Goal: Transaction & Acquisition: Purchase product/service

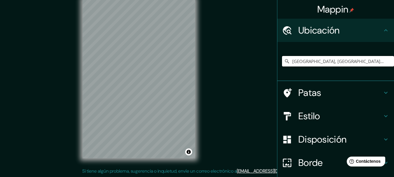
click at [317, 61] on input "[GEOGRAPHIC_DATA], [GEOGRAPHIC_DATA][PERSON_NAME], [GEOGRAPHIC_DATA]" at bounding box center [338, 61] width 112 height 10
click at [353, 63] on input "[GEOGRAPHIC_DATA], [GEOGRAPHIC_DATA][PERSON_NAME], [GEOGRAPHIC_DATA]" at bounding box center [338, 61] width 112 height 10
drag, startPoint x: 375, startPoint y: 61, endPoint x: 238, endPoint y: 65, distance: 136.9
click at [238, 65] on div "Mappin Ubicación Palmira, Provincia de Mendoza, Argentina Patas Estilo Disposic…" at bounding box center [197, 83] width 394 height 187
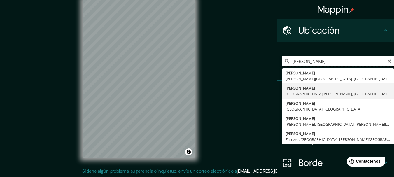
type input "[GEOGRAPHIC_DATA], [GEOGRAPHIC_DATA][PERSON_NAME], [GEOGRAPHIC_DATA]"
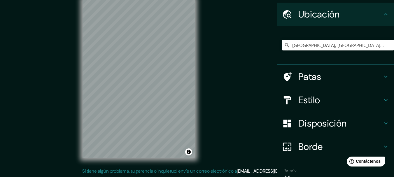
scroll to position [46, 0]
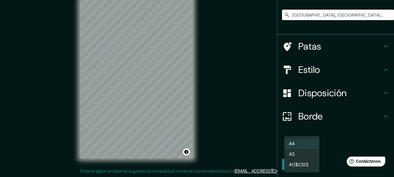
click at [309, 145] on body "Mappin Ubicación Palmira, Provincia de Mendoza, Argentina Palmira Valle del Cau…" at bounding box center [197, 78] width 394 height 177
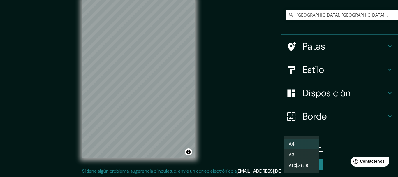
click at [303, 156] on li "A3" at bounding box center [301, 154] width 35 height 11
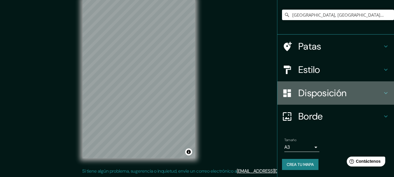
click at [324, 93] on font "Disposición" at bounding box center [322, 93] width 48 height 12
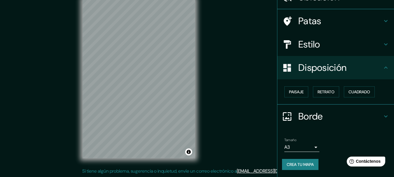
scroll to position [33, 0]
click at [291, 95] on font "Paisaje" at bounding box center [296, 92] width 15 height 8
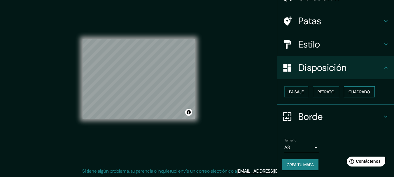
click at [357, 91] on font "Cuadrado" at bounding box center [359, 91] width 22 height 5
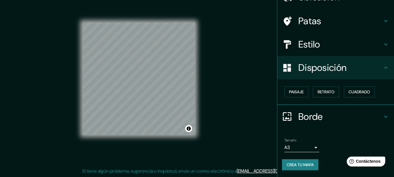
click at [326, 43] on h4 "Estilo" at bounding box center [340, 44] width 84 height 12
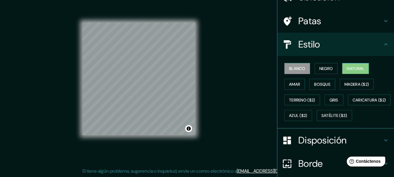
click at [346, 65] on font "Natural" at bounding box center [354, 69] width 17 height 8
click at [314, 84] on font "Bosque" at bounding box center [322, 84] width 16 height 5
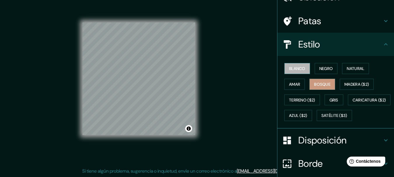
click at [289, 72] on font "Blanco" at bounding box center [297, 69] width 16 height 8
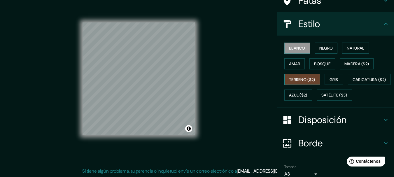
scroll to position [96, 0]
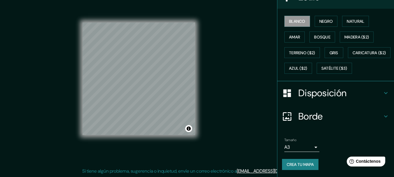
click at [296, 164] on font "Crea tu mapa" at bounding box center [299, 164] width 27 height 5
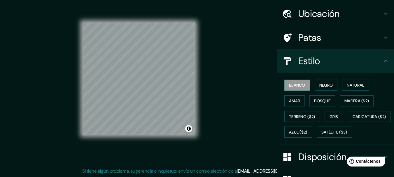
scroll to position [0, 0]
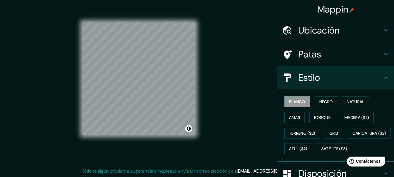
click at [382, 77] on icon at bounding box center [385, 77] width 7 height 7
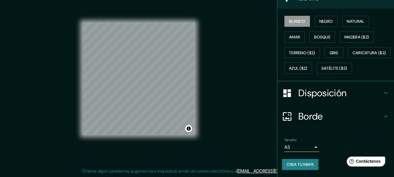
scroll to position [96, 0]
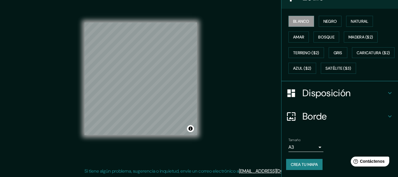
click at [310, 147] on body "Mappin Ubicación Palmira, Provincia de Mendoza, Argentina Palmira Valle del Cau…" at bounding box center [199, 78] width 398 height 177
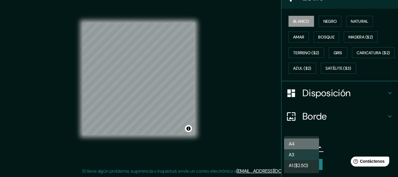
click at [292, 145] on font "A4" at bounding box center [292, 144] width 6 height 6
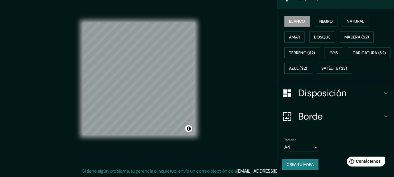
click at [331, 82] on div "Disposición" at bounding box center [335, 92] width 117 height 23
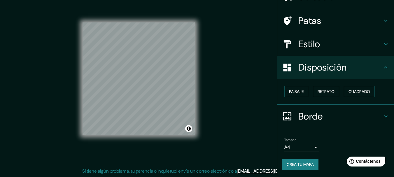
scroll to position [33, 0]
click at [322, 47] on h4 "Estilo" at bounding box center [340, 44] width 84 height 12
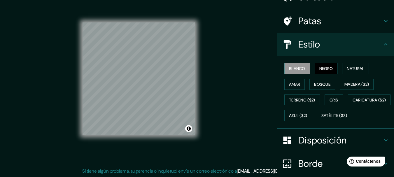
click at [324, 71] on font "Negro" at bounding box center [326, 68] width 14 height 5
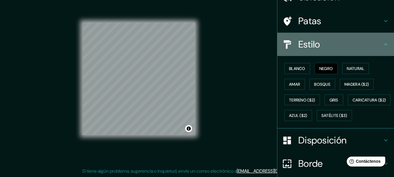
click at [382, 43] on icon at bounding box center [385, 44] width 7 height 7
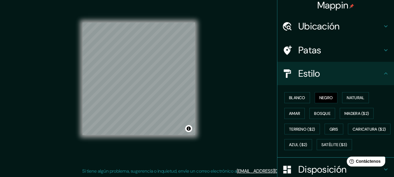
scroll to position [0, 0]
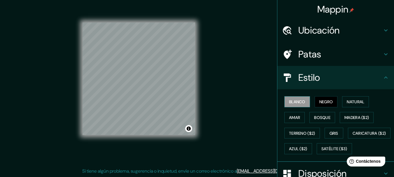
click at [297, 103] on font "Blanco" at bounding box center [297, 101] width 16 height 5
click at [214, 116] on div "Mappin Ubicación Palmira, Provincia de Mendoza, Argentina Palmira Valle del Cau…" at bounding box center [197, 83] width 394 height 187
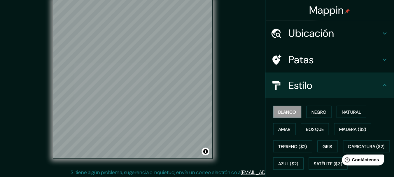
scroll to position [10, 0]
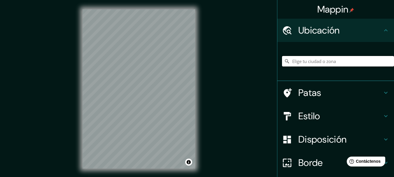
click at [332, 64] on input "Elige tu ciudad o zona" at bounding box center [338, 61] width 112 height 10
type input "[GEOGRAPHIC_DATA], [GEOGRAPHIC_DATA][PERSON_NAME], [GEOGRAPHIC_DATA]"
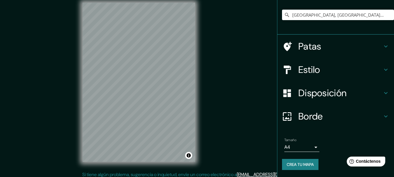
scroll to position [10, 0]
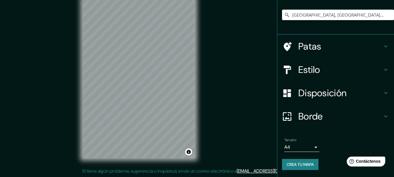
click at [308, 146] on body "Mappin Ubicación Palmira, Provincia de Mendoza, Argentina Palmira Valle del Cau…" at bounding box center [197, 78] width 394 height 177
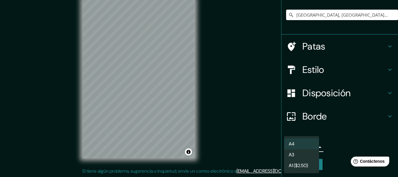
click at [303, 154] on li "A3" at bounding box center [301, 154] width 35 height 11
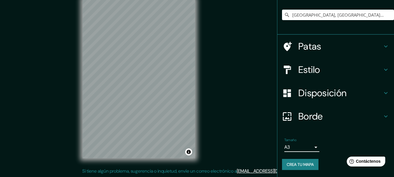
click at [338, 96] on font "Disposición" at bounding box center [322, 93] width 48 height 12
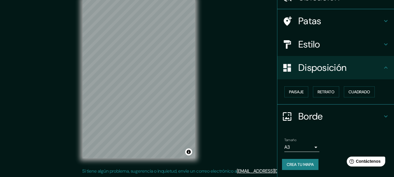
scroll to position [33, 0]
click at [297, 94] on font "Paisaje" at bounding box center [296, 91] width 15 height 5
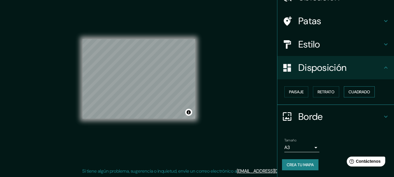
click at [361, 92] on font "Cuadrado" at bounding box center [359, 91] width 22 height 5
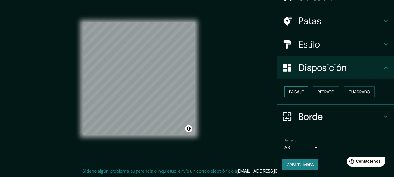
click at [296, 92] on font "Paisaje" at bounding box center [296, 91] width 15 height 5
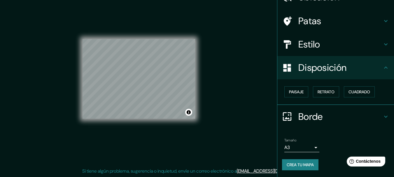
click at [382, 114] on icon at bounding box center [385, 116] width 7 height 7
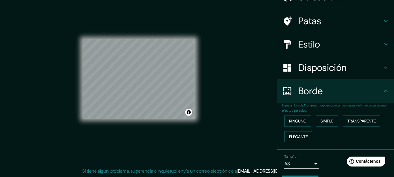
click at [382, 91] on icon at bounding box center [385, 90] width 7 height 7
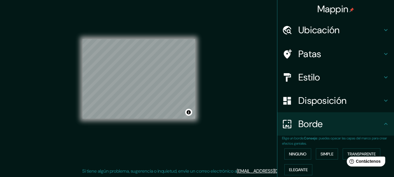
scroll to position [0, 0]
click at [319, 57] on h4 "Patas" at bounding box center [340, 54] width 84 height 12
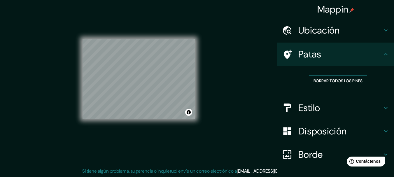
click at [330, 82] on font "Borrar todos los pines" at bounding box center [337, 80] width 49 height 5
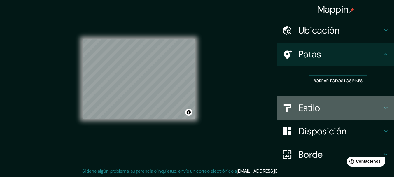
click at [382, 107] on icon at bounding box center [385, 107] width 7 height 7
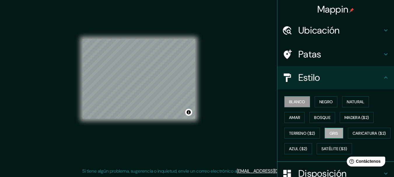
click at [334, 135] on font "Gris" at bounding box center [333, 132] width 9 height 5
click at [295, 101] on font "Blanco" at bounding box center [297, 101] width 16 height 5
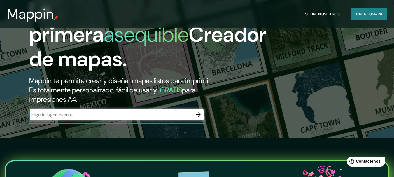
scroll to position [29, 0]
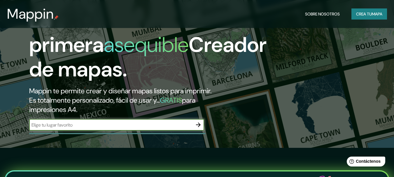
click at [200, 125] on icon "button" at bounding box center [198, 124] width 7 height 7
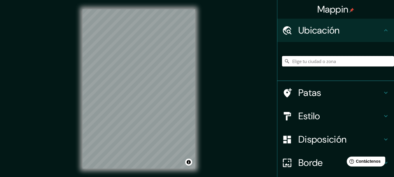
click at [298, 63] on input "Elige tu ciudad o zona" at bounding box center [338, 61] width 112 height 10
type input "[GEOGRAPHIC_DATA], [GEOGRAPHIC_DATA][PERSON_NAME], [GEOGRAPHIC_DATA]"
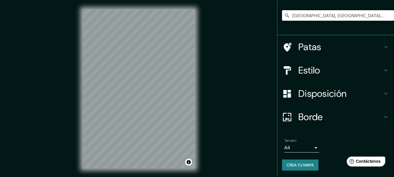
scroll to position [46, 0]
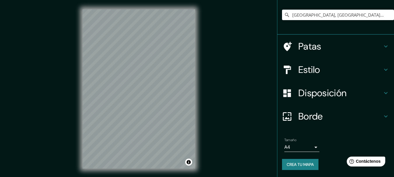
click at [311, 148] on body "Mappin Ubicación [GEOGRAPHIC_DATA], [GEOGRAPHIC_DATA][PERSON_NAME], [GEOGRAPHIC…" at bounding box center [197, 88] width 394 height 177
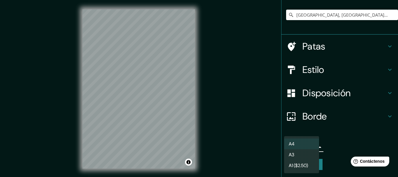
click at [295, 156] on li "A3" at bounding box center [301, 154] width 35 height 11
type input "a4"
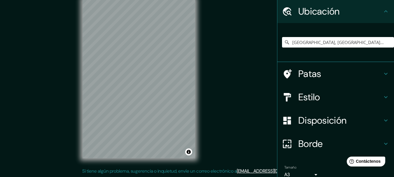
scroll to position [29, 0]
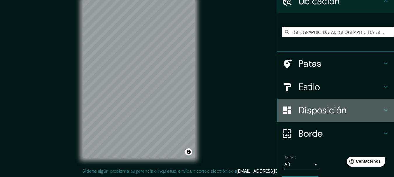
click at [382, 110] on icon at bounding box center [385, 110] width 7 height 7
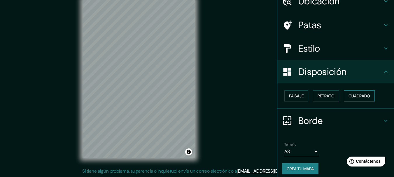
click at [351, 97] on font "Cuadrado" at bounding box center [359, 95] width 22 height 5
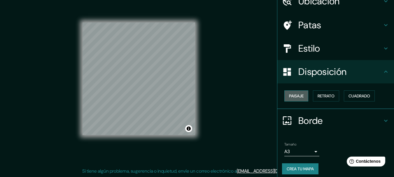
click at [297, 97] on font "Paisaje" at bounding box center [296, 95] width 15 height 5
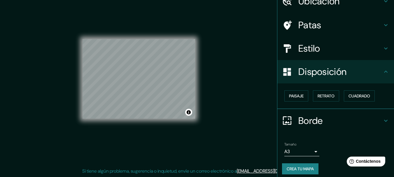
click at [93, 119] on div "© Mapbox © OpenStreetMap Improve this map" at bounding box center [138, 78] width 112 height 159
